Goal: Information Seeking & Learning: Learn about a topic

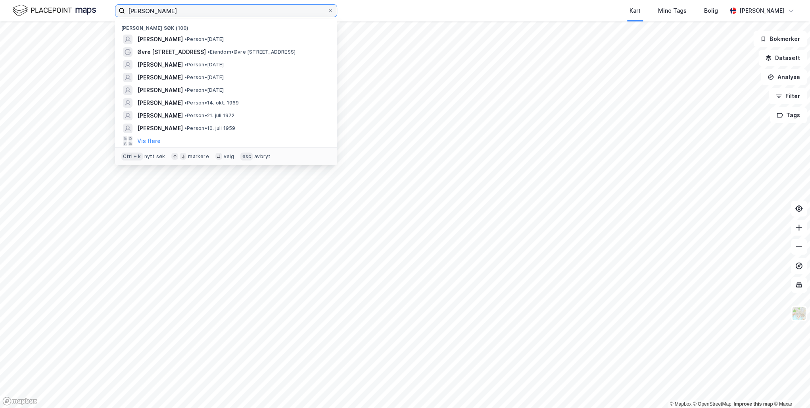
drag, startPoint x: 208, startPoint y: 12, endPoint x: 67, endPoint y: 12, distance: 140.5
click at [67, 12] on div "[PERSON_NAME] Nylige søk (100) [PERSON_NAME] • Person • [DATE] Øvre Skogvei 5D …" at bounding box center [405, 10] width 810 height 21
paste input "[PERSON_NAME]"
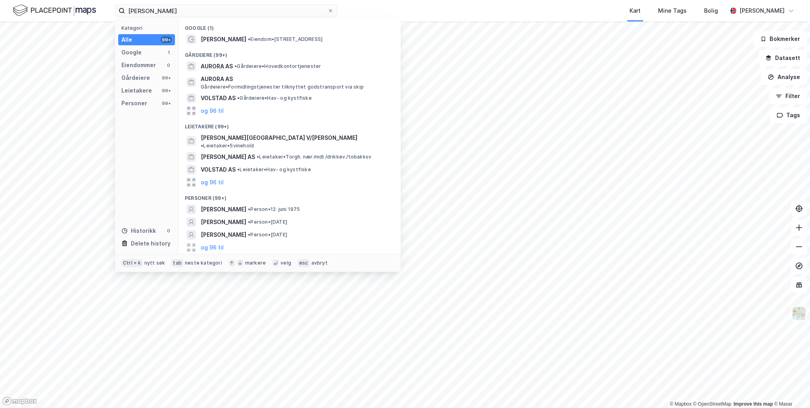
click at [277, 204] on div "[PERSON_NAME] • Person • [DATE]" at bounding box center [297, 209] width 192 height 10
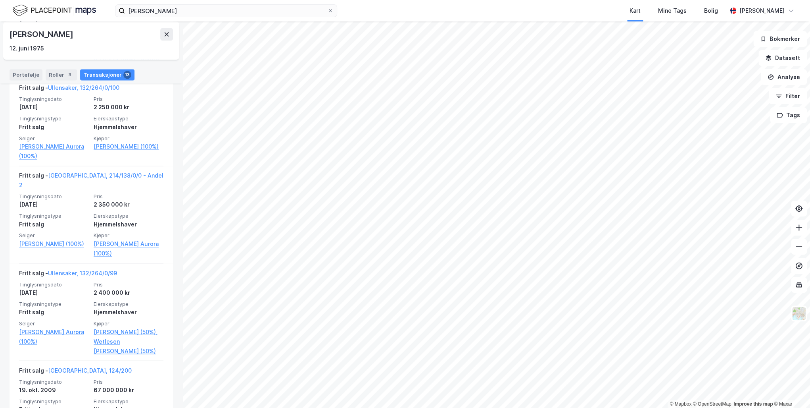
scroll to position [745, 0]
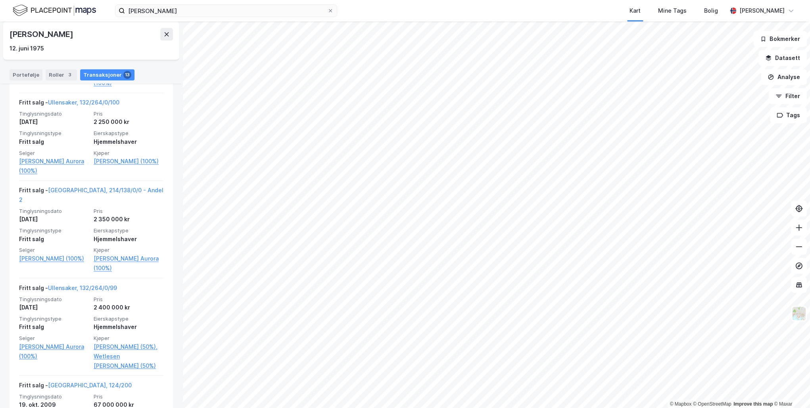
click at [79, 187] on link "[GEOGRAPHIC_DATA], 214/138/0/0 - Andel 2" at bounding box center [91, 195] width 144 height 16
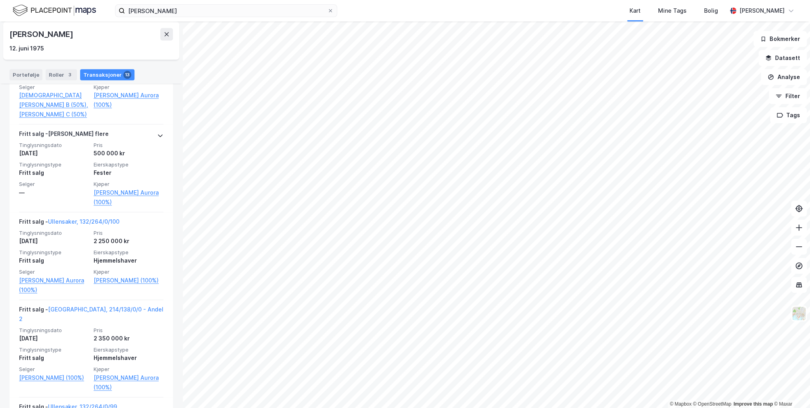
scroll to position [554, 0]
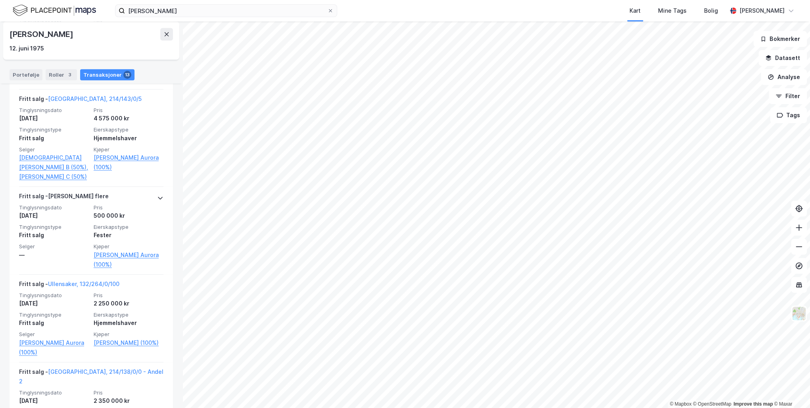
click at [73, 102] on link "[GEOGRAPHIC_DATA], 214/143/0/5" at bounding box center [95, 98] width 94 height 7
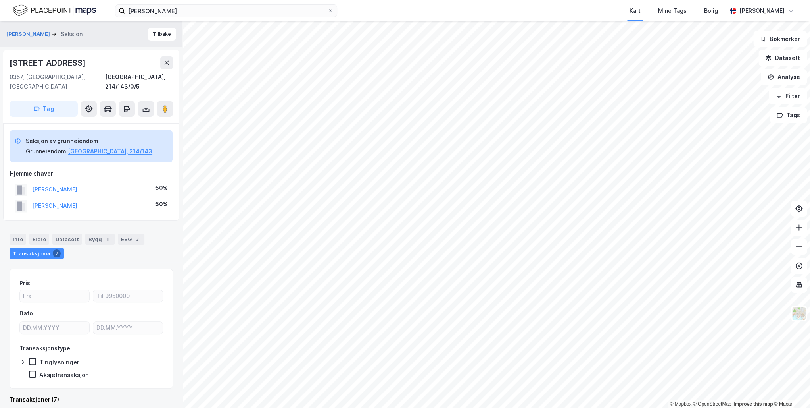
scroll to position [127, 0]
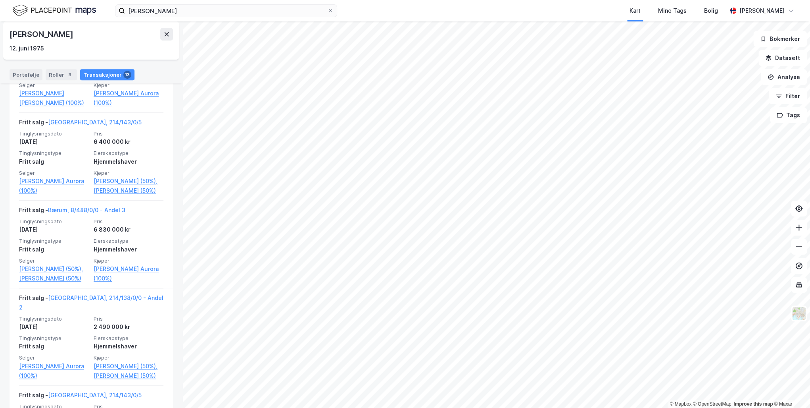
scroll to position [237, 0]
click at [79, 212] on link "Bærum, 8/488/0/0 - Andel 3" at bounding box center [86, 211] width 77 height 7
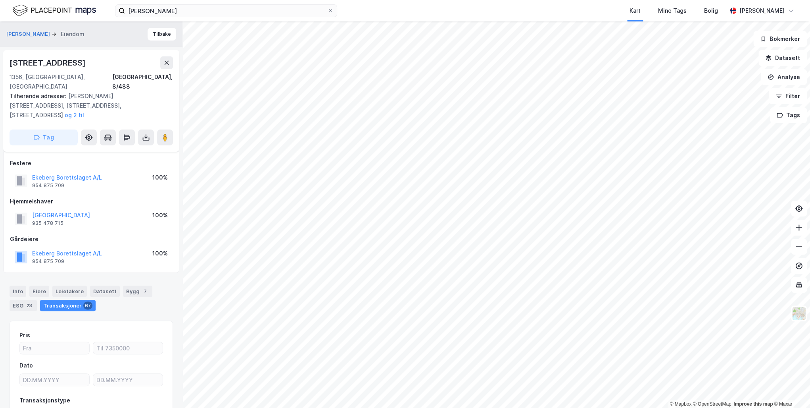
scroll to position [42, 0]
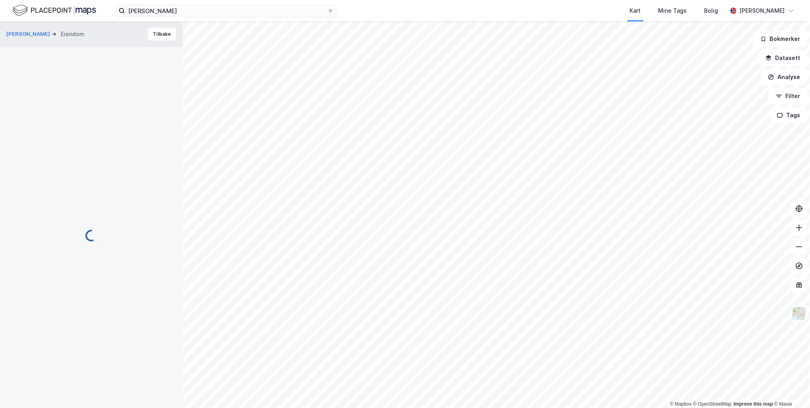
scroll to position [42, 0]
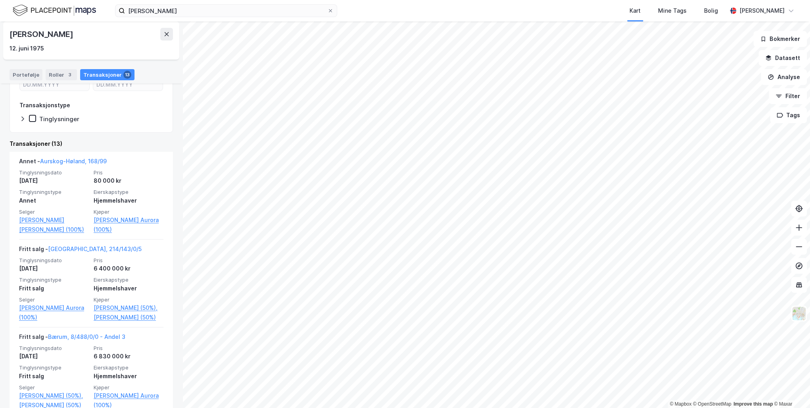
scroll to position [95, 0]
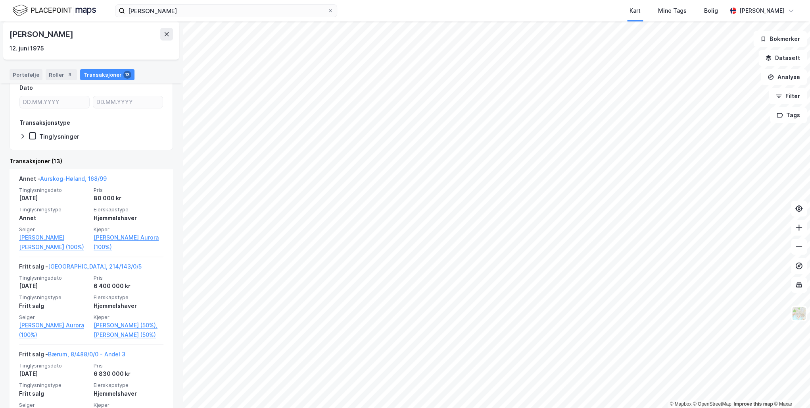
click at [81, 178] on link "Aurskog-Høland, 168/99" at bounding box center [73, 178] width 67 height 7
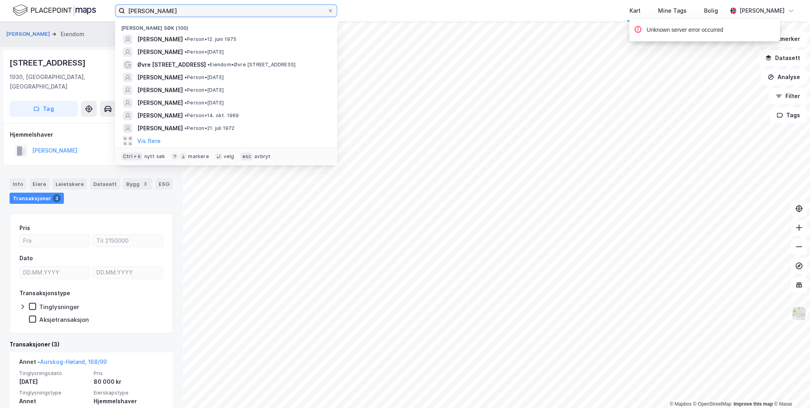
drag, startPoint x: 218, startPoint y: 11, endPoint x: 26, endPoint y: 8, distance: 192.1
click at [27, 8] on div "[PERSON_NAME] søk (100) [PERSON_NAME][GEOGRAPHIC_DATA] • Person • [DATE] [PERSO…" at bounding box center [405, 10] width 810 height 21
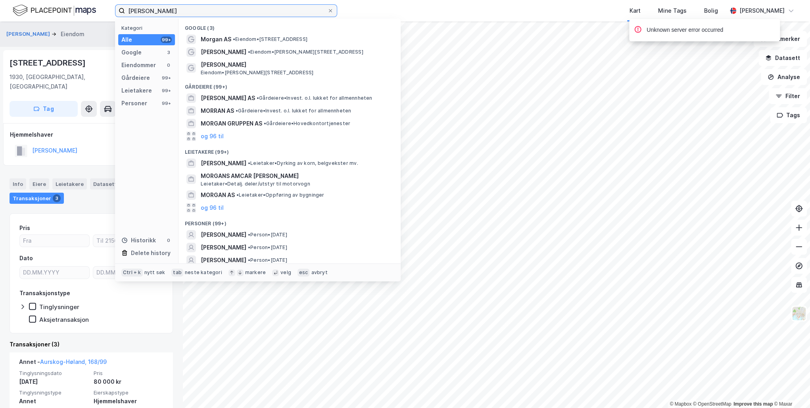
paste input "Oustrop"
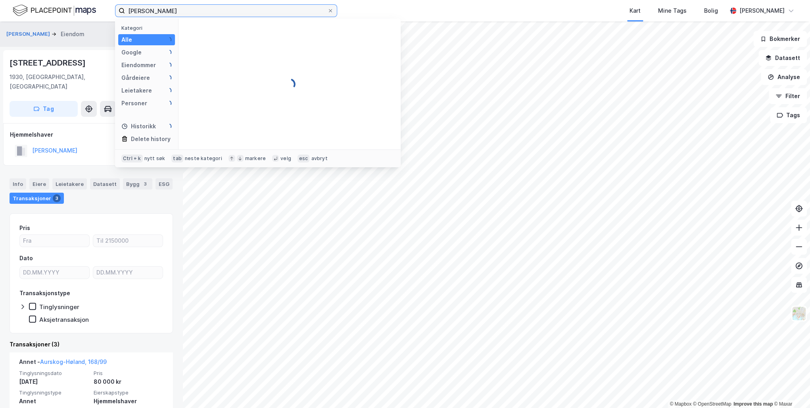
type input "[PERSON_NAME]"
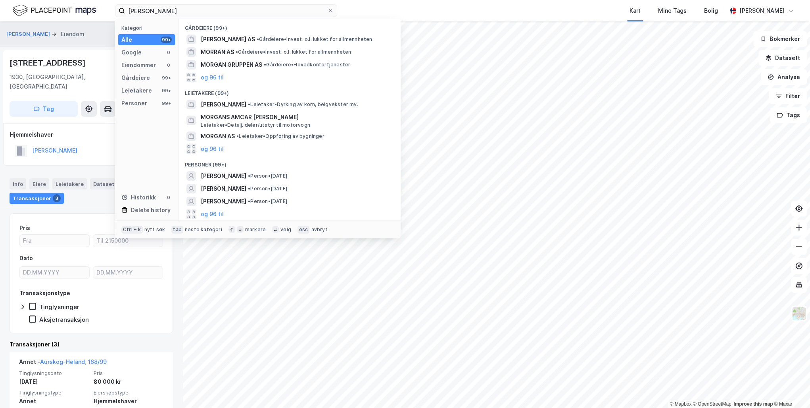
click at [242, 174] on span "[PERSON_NAME]" at bounding box center [224, 176] width 46 height 10
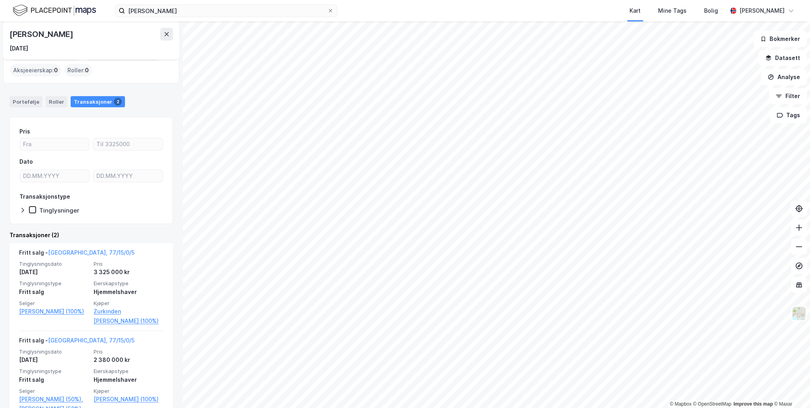
scroll to position [50, 0]
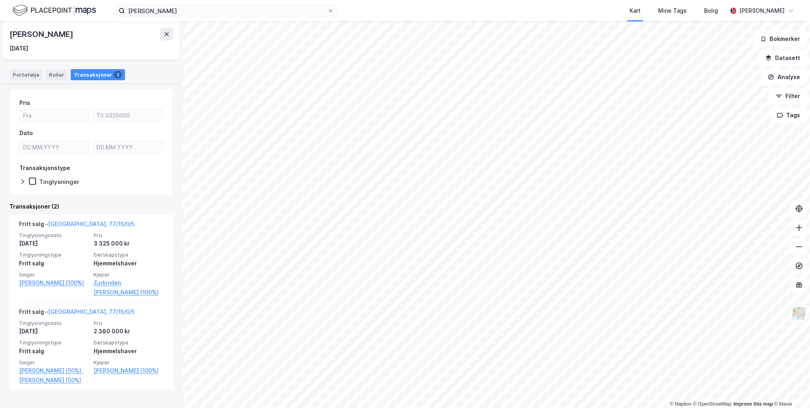
click at [73, 308] on link "[GEOGRAPHIC_DATA], 77/15/0/5" at bounding box center [91, 311] width 87 height 7
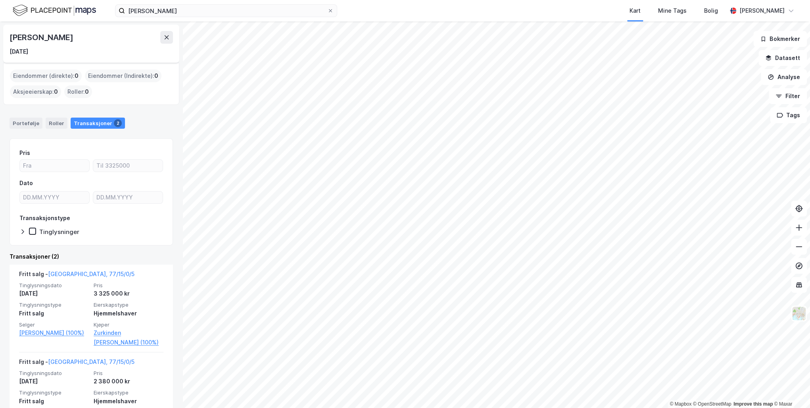
scroll to position [50, 0]
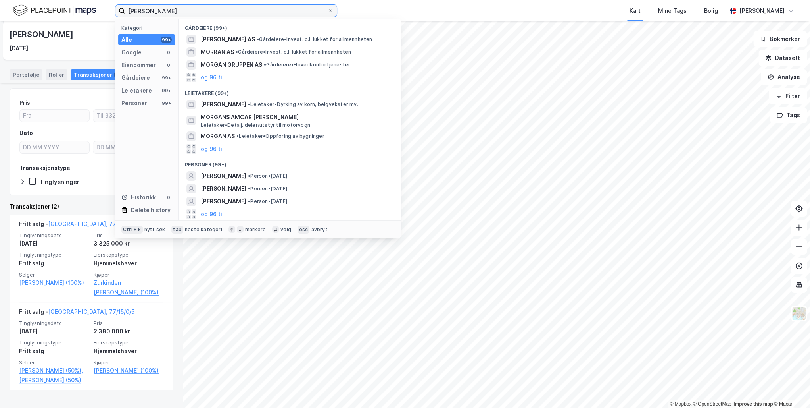
drag, startPoint x: 192, startPoint y: 11, endPoint x: 128, endPoint y: 8, distance: 63.9
click at [128, 8] on input "[PERSON_NAME]" at bounding box center [226, 11] width 202 height 12
click at [330, 11] on icon at bounding box center [330, 10] width 3 height 3
click at [327, 11] on input "[PERSON_NAME]" at bounding box center [226, 11] width 202 height 12
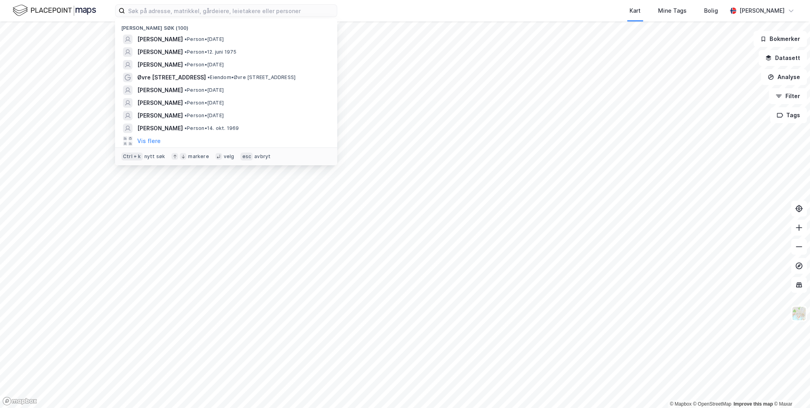
click at [171, 49] on span "[PERSON_NAME]" at bounding box center [160, 52] width 46 height 10
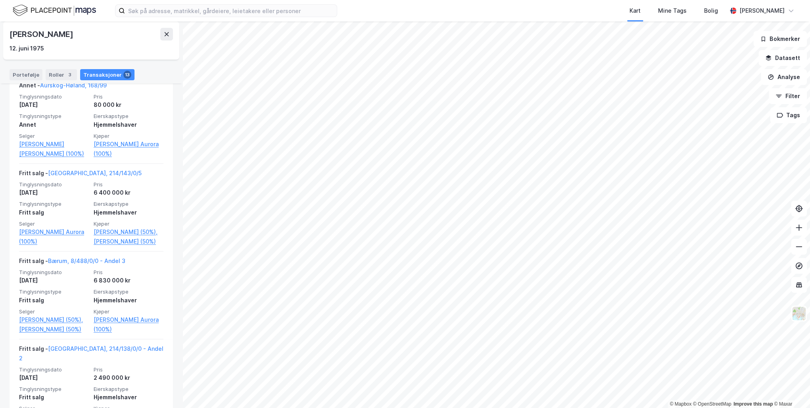
scroll to position [190, 0]
click at [75, 259] on link "Bærum, 8/488/0/0 - Andel 3" at bounding box center [86, 258] width 77 height 7
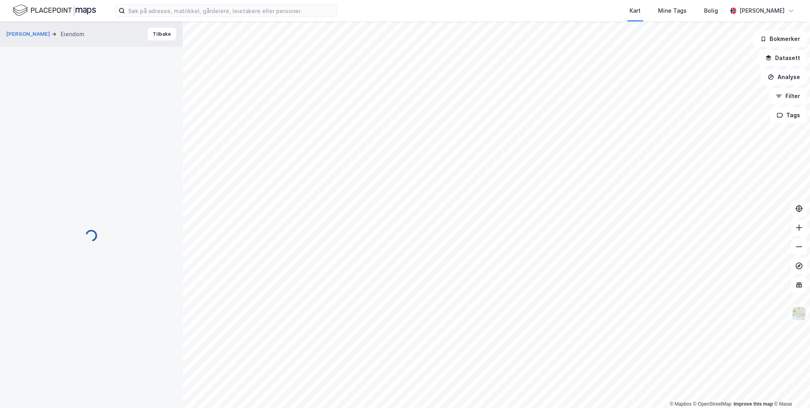
scroll to position [42, 0]
